Goal: Task Accomplishment & Management: Use online tool/utility

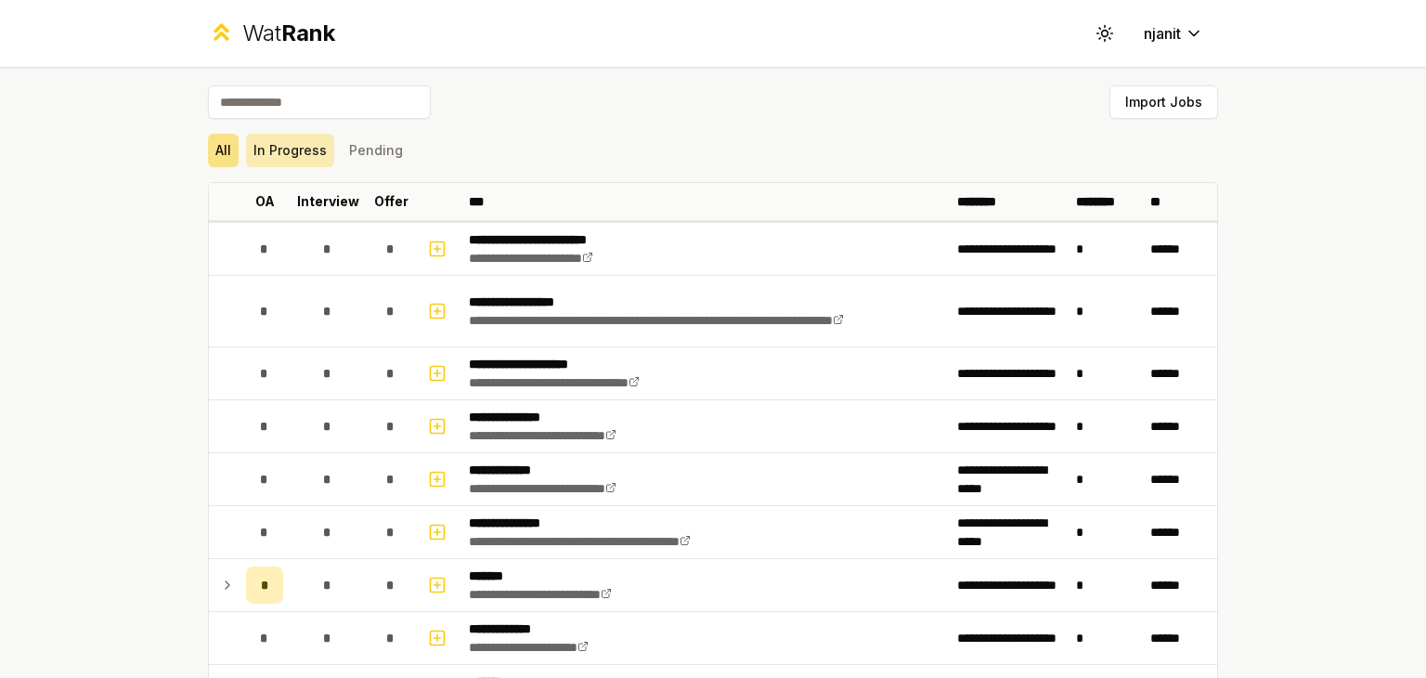
click at [291, 153] on button "In Progress" at bounding box center [290, 150] width 88 height 33
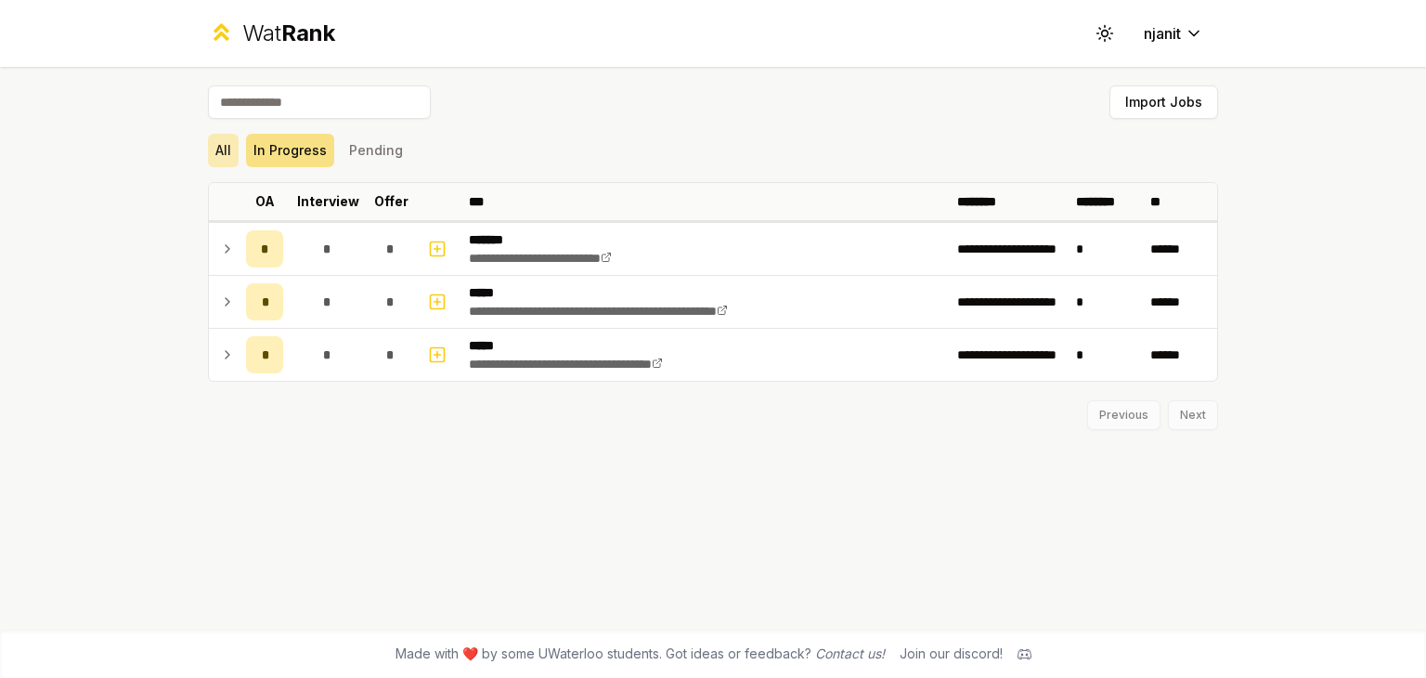
click at [234, 153] on button "All" at bounding box center [223, 150] width 31 height 33
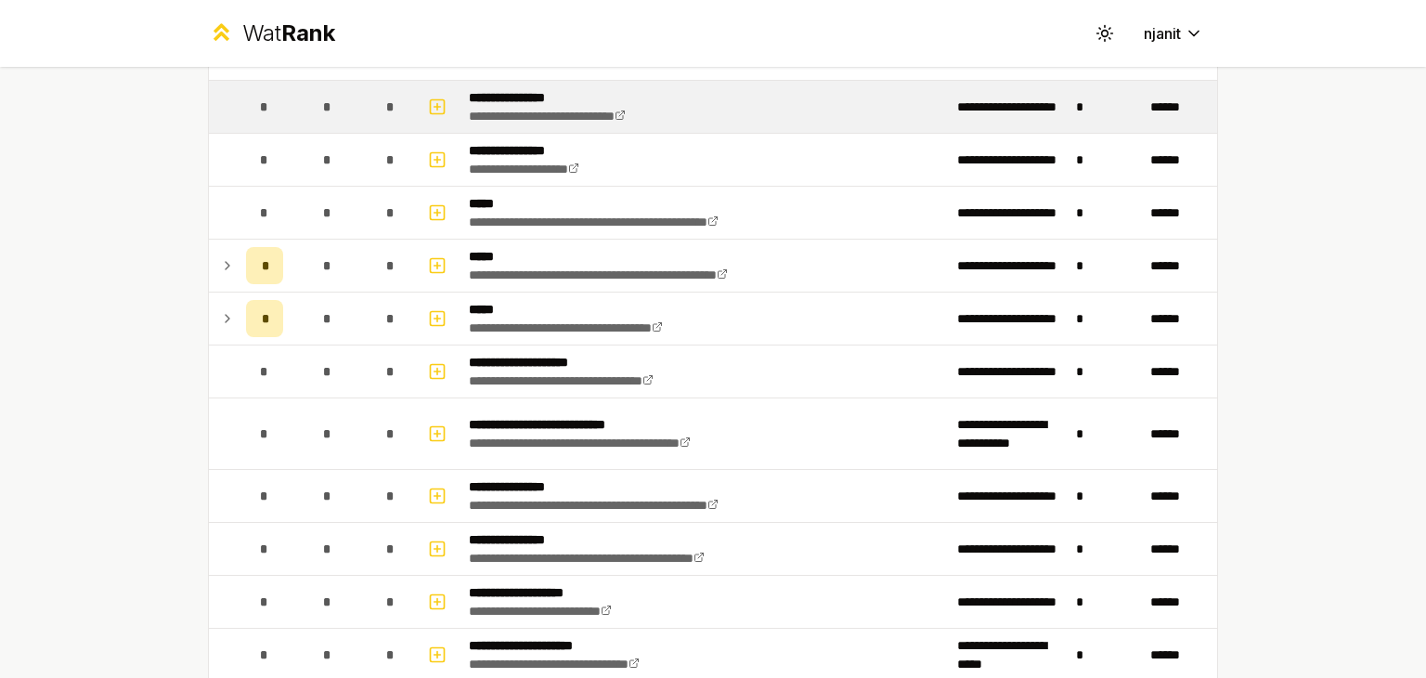
scroll to position [570, 0]
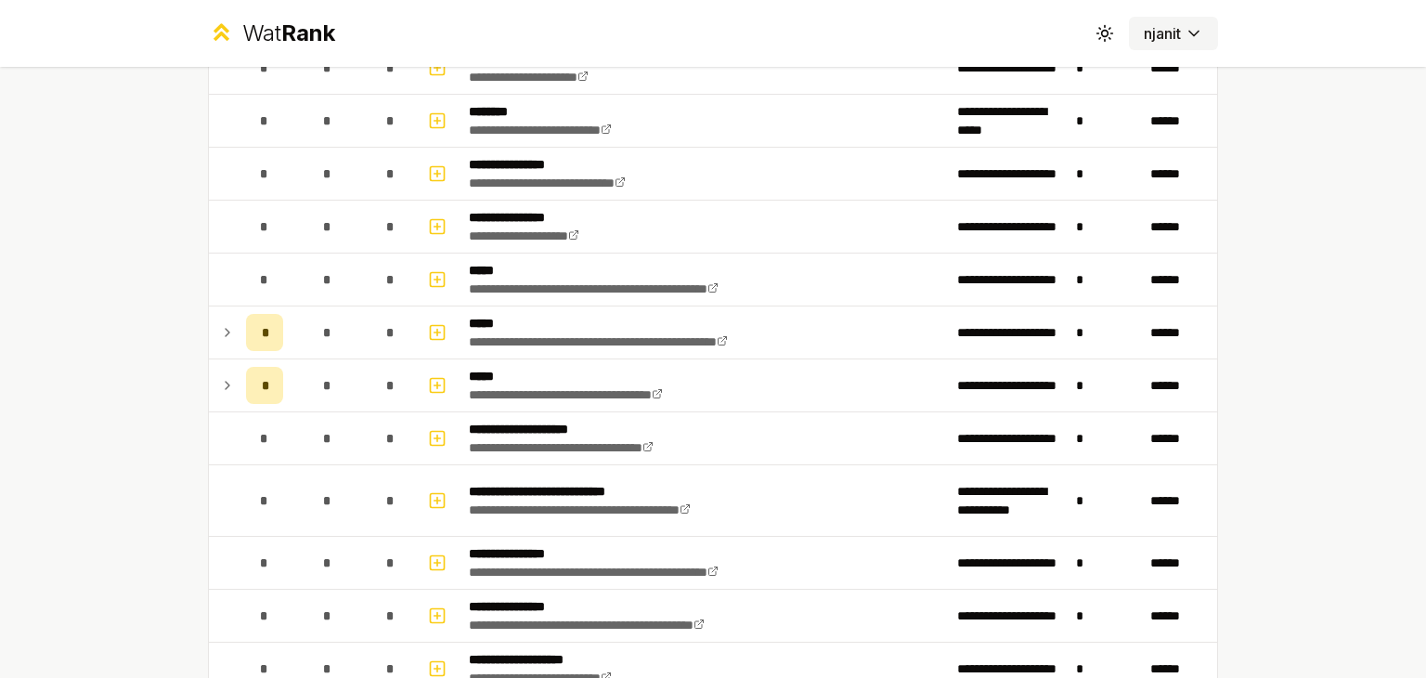
click at [1177, 31] on html "**********" at bounding box center [713, 339] width 1426 height 678
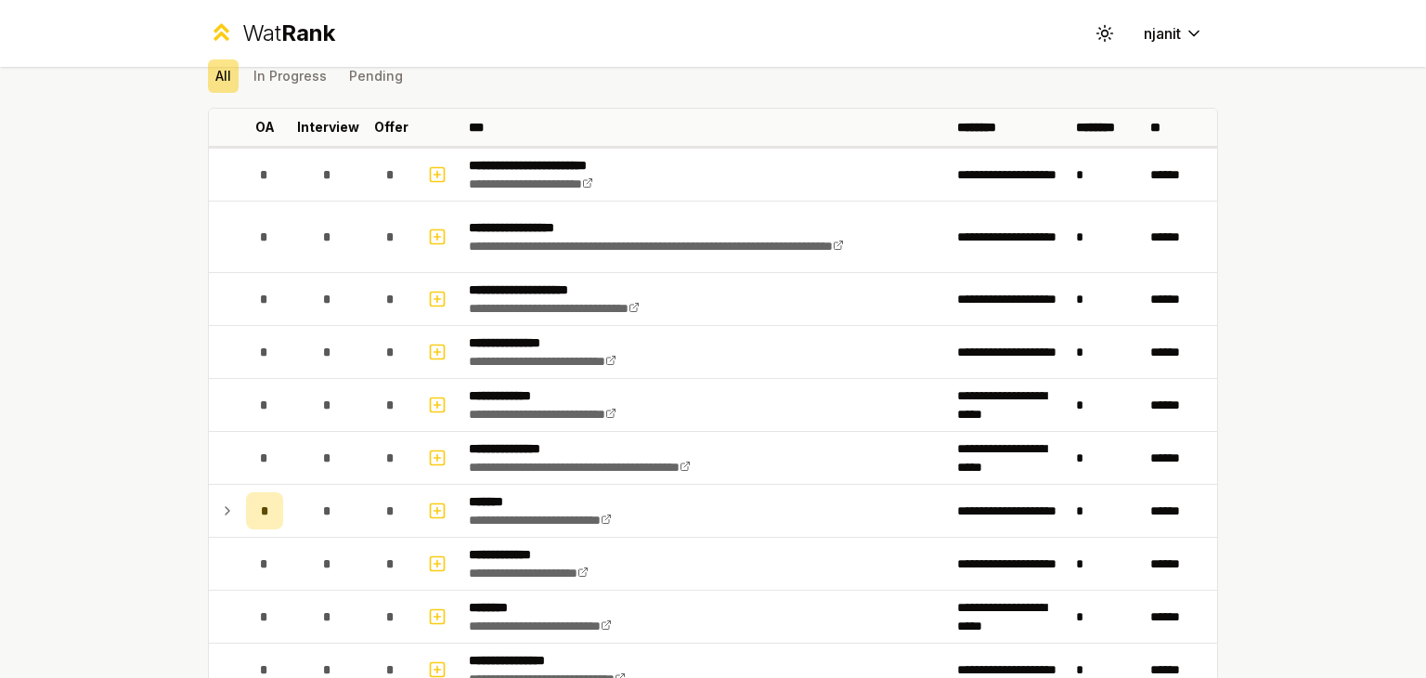
scroll to position [0, 0]
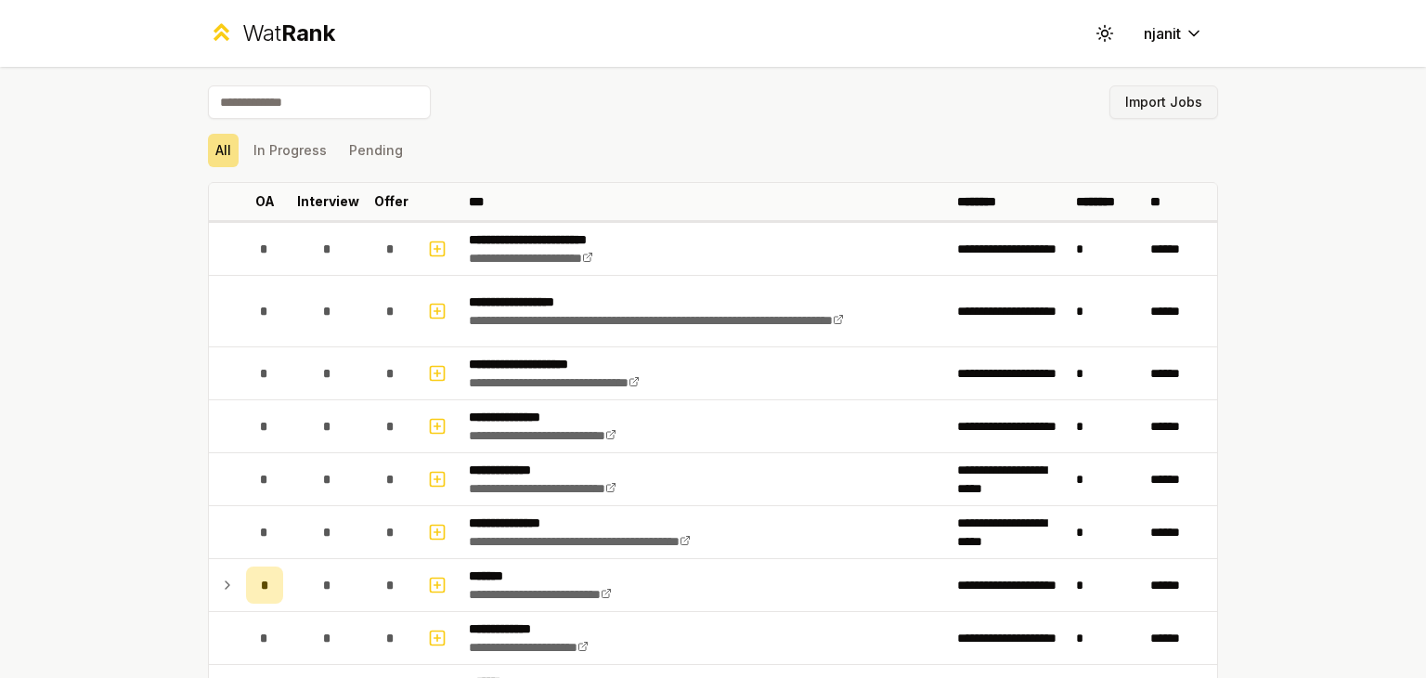
click at [1138, 97] on button "Import Jobs" at bounding box center [1163, 101] width 109 height 33
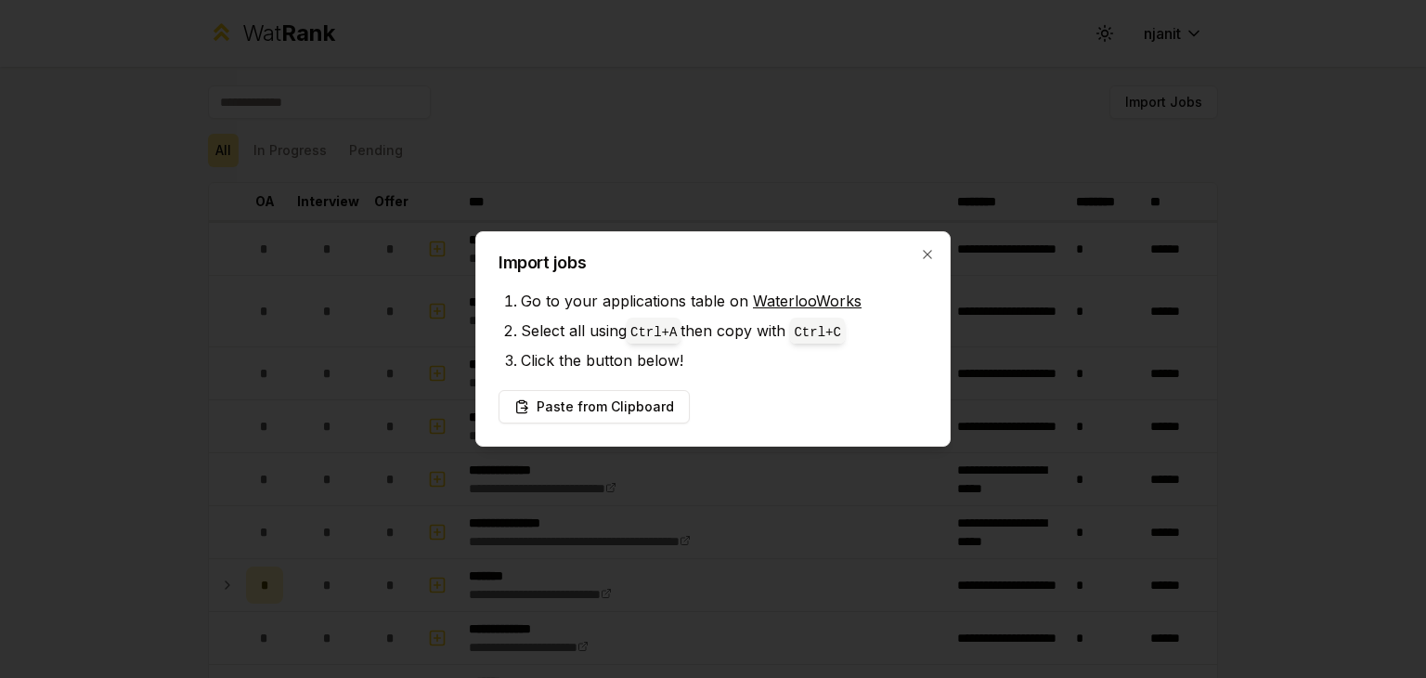
click at [932, 262] on div "Import jobs Go to your applications table on WaterlooWorks Select all using Ctr…" at bounding box center [712, 338] width 475 height 215
click at [924, 255] on icon "button" at bounding box center [927, 254] width 15 height 15
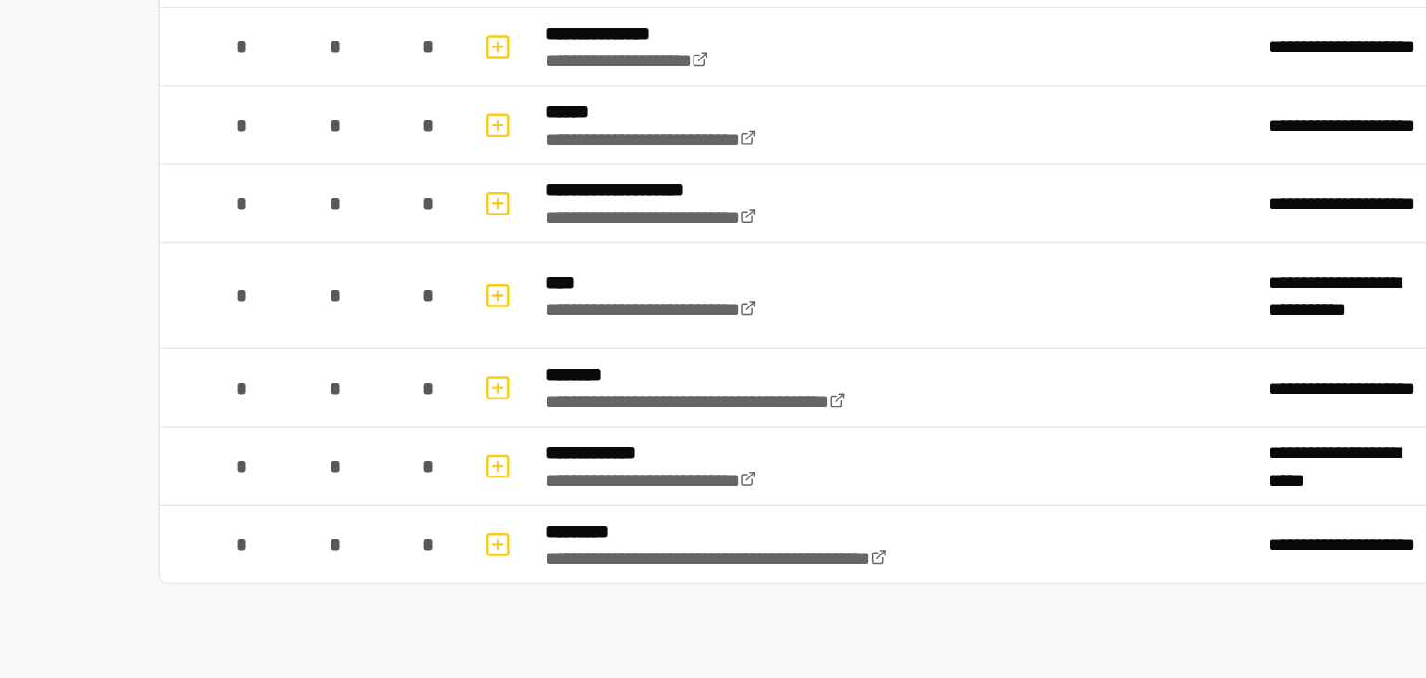
scroll to position [2289, 0]
